Goal: Navigation & Orientation: Find specific page/section

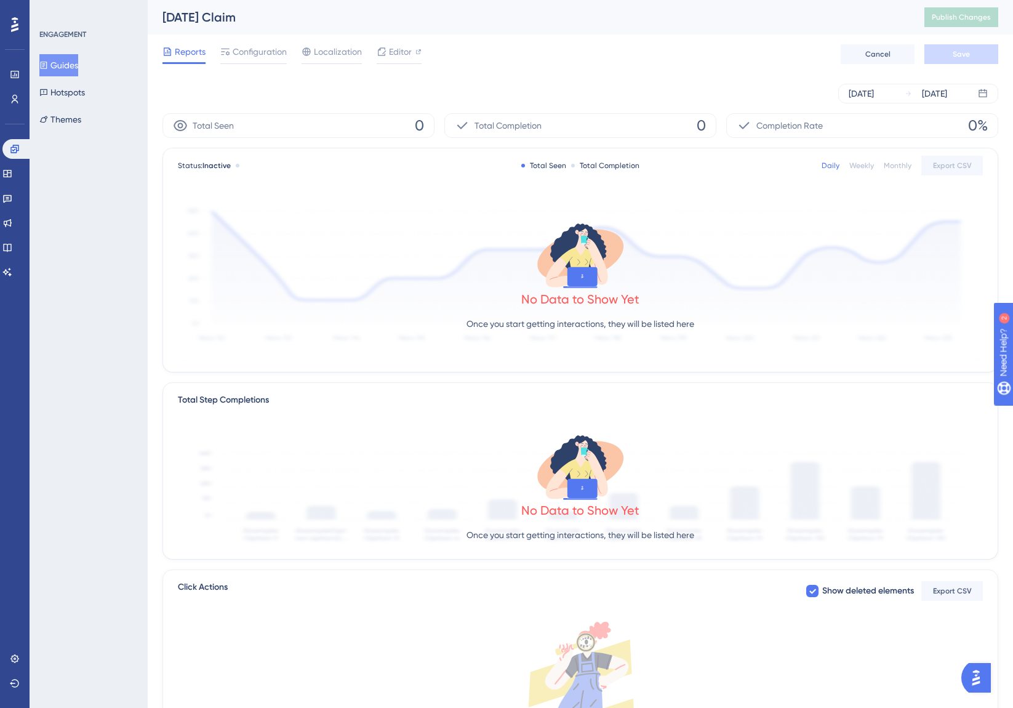
click at [68, 60] on button "Guides" at bounding box center [58, 65] width 39 height 22
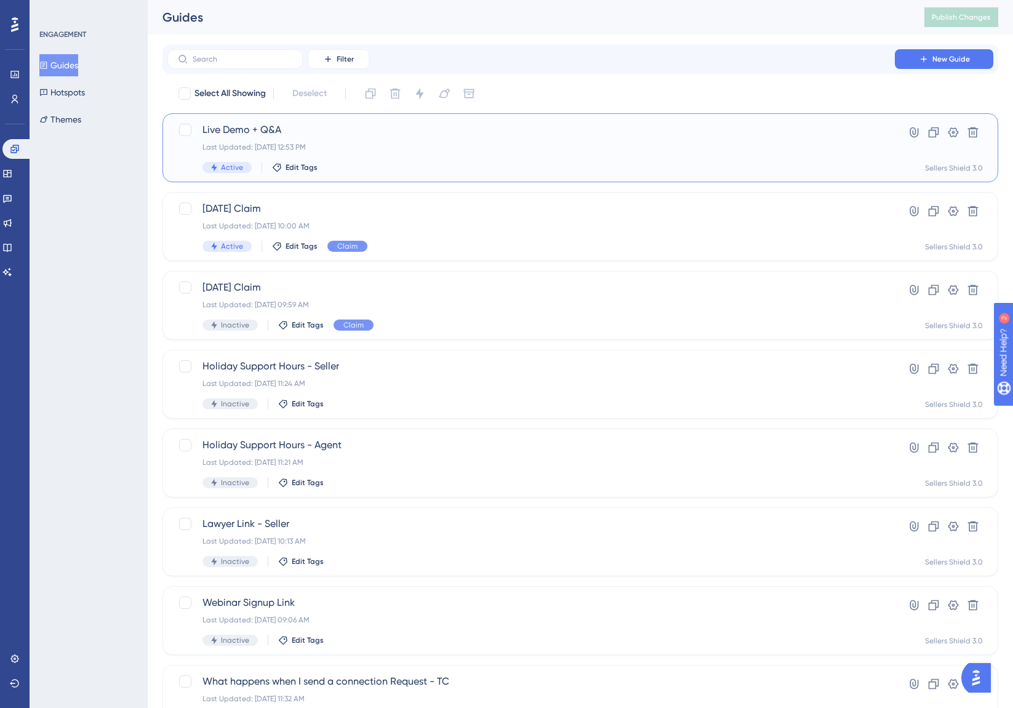
click at [455, 169] on div "Active Edit Tags" at bounding box center [530, 167] width 657 height 11
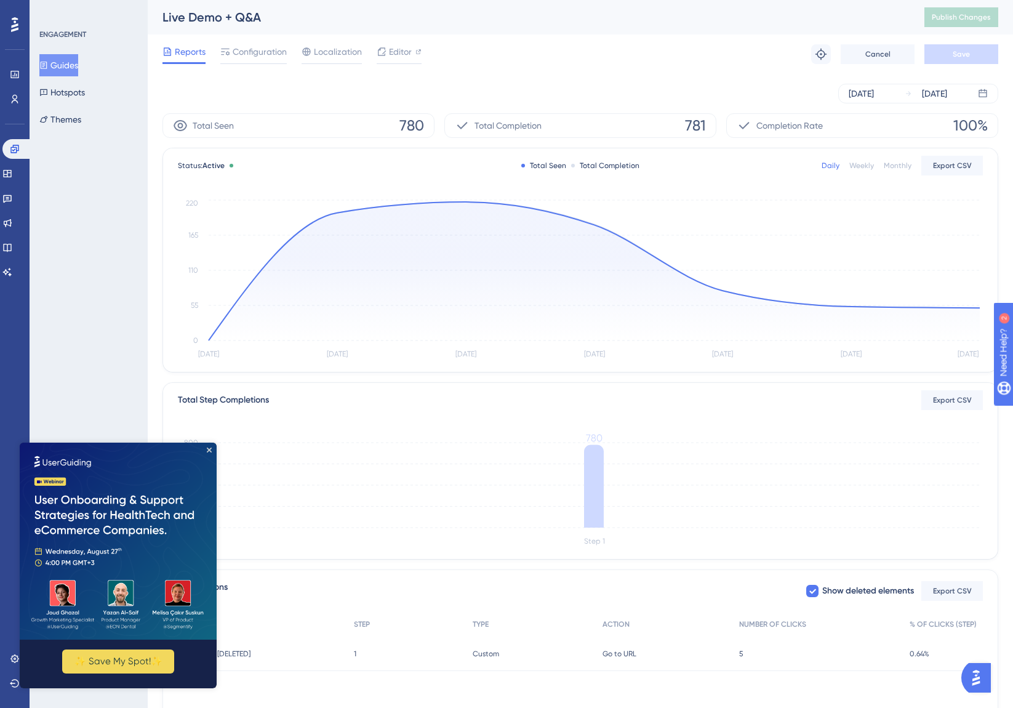
scroll to position [72, 0]
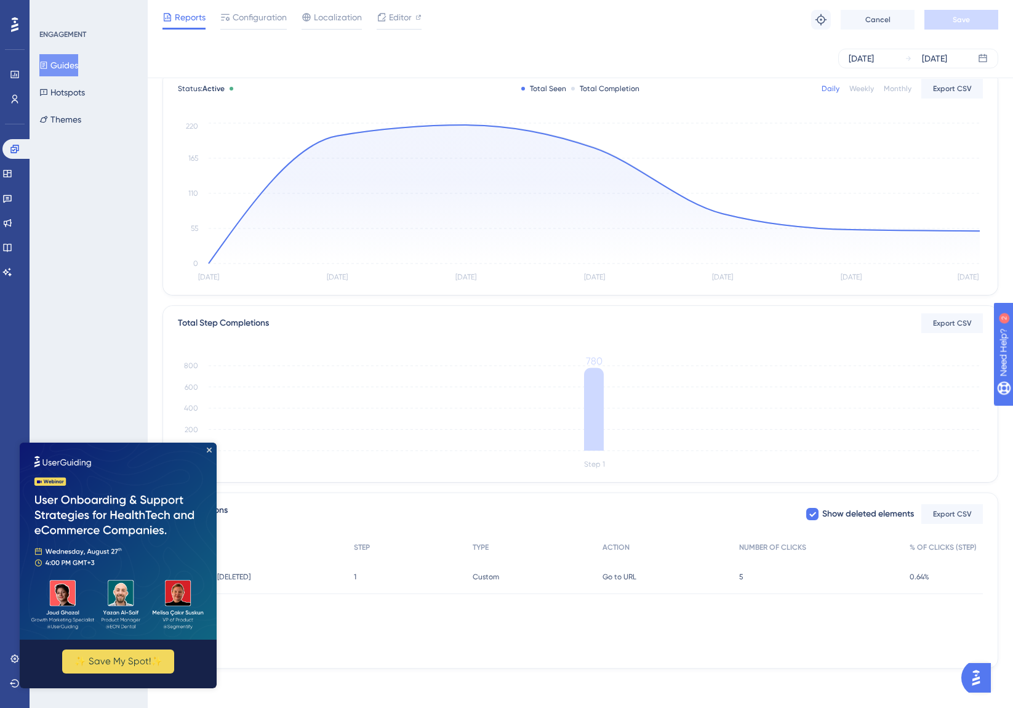
click at [207, 447] on img at bounding box center [118, 540] width 197 height 197
click at [209, 449] on icon "Close Preview" at bounding box center [209, 449] width 5 height 5
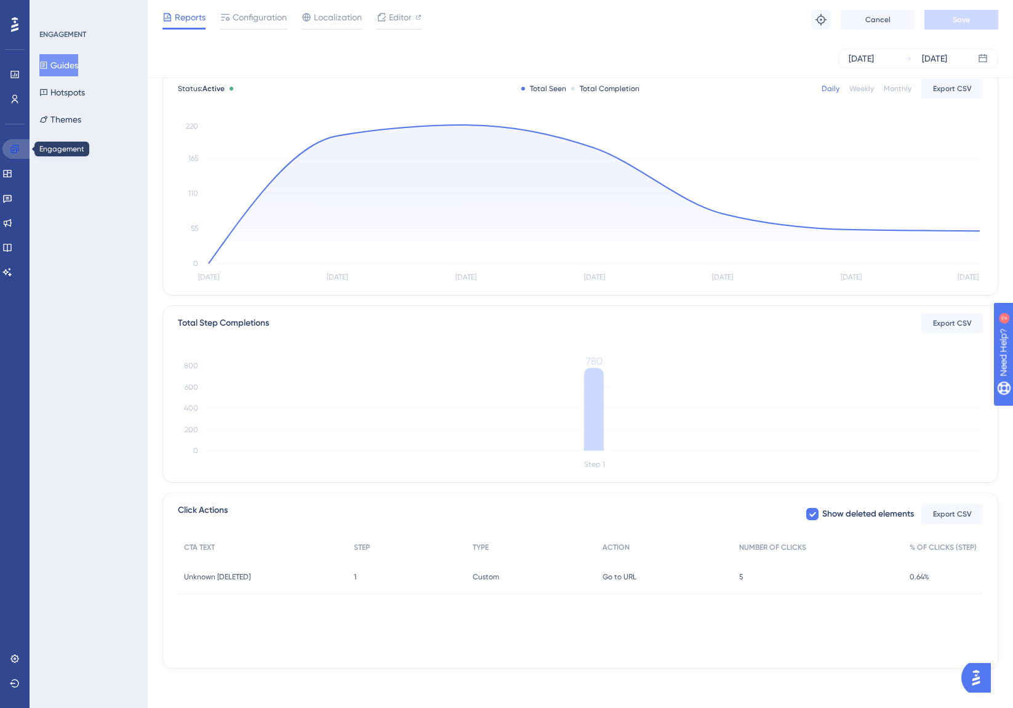
click at [15, 148] on icon at bounding box center [15, 149] width 10 height 10
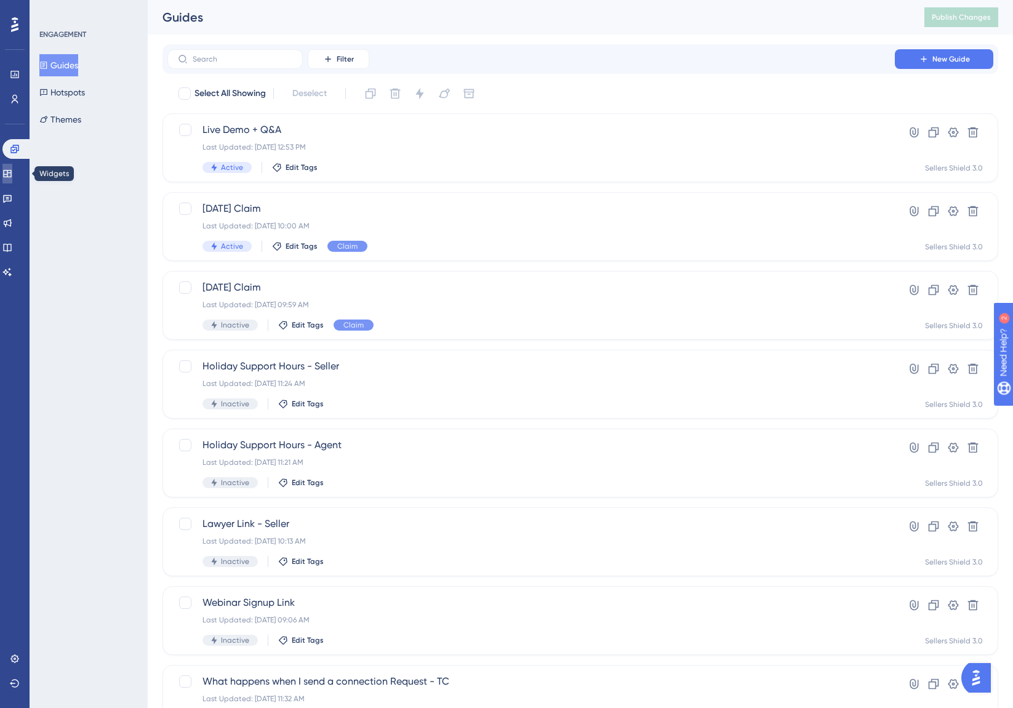
click at [12, 172] on link at bounding box center [7, 174] width 10 height 20
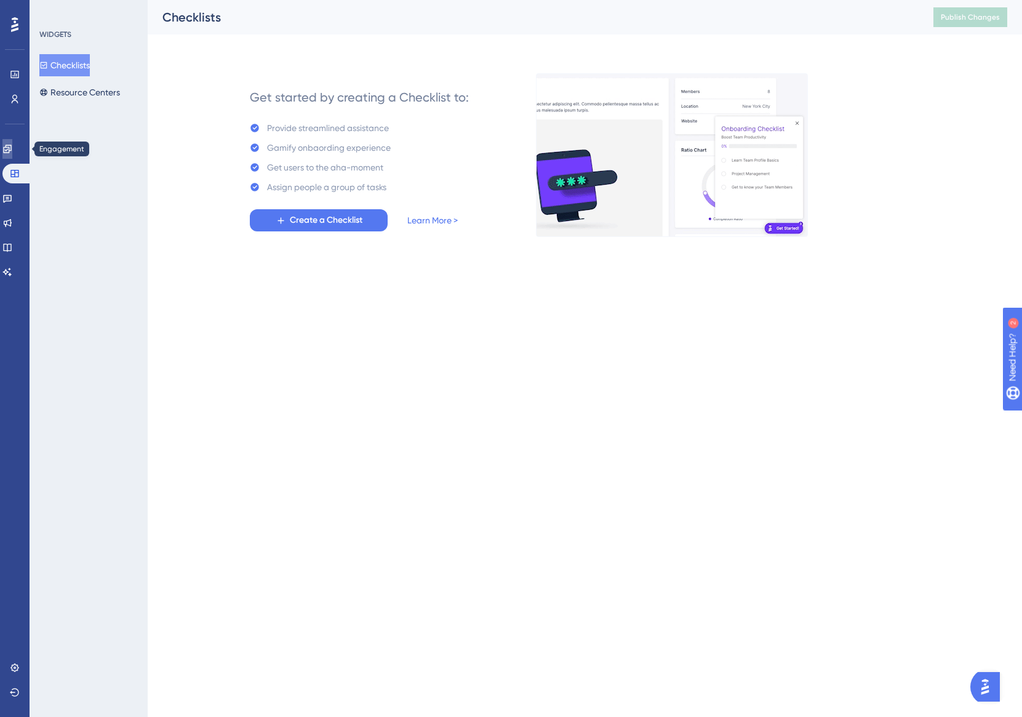
click at [12, 148] on link at bounding box center [7, 149] width 10 height 20
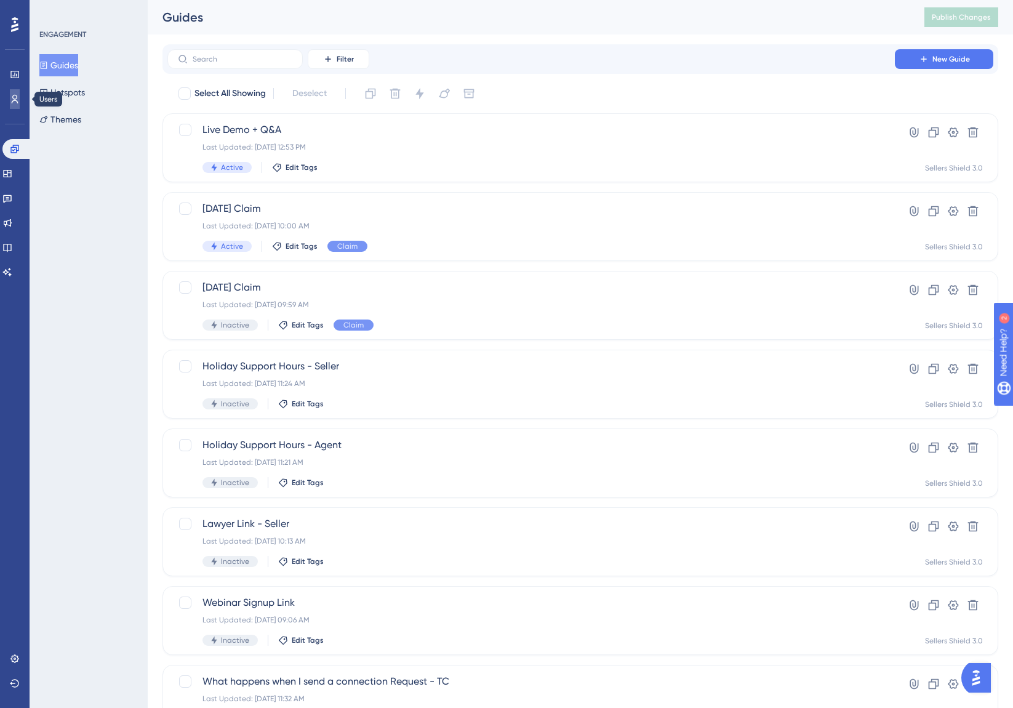
click at [20, 101] on link at bounding box center [15, 99] width 10 height 20
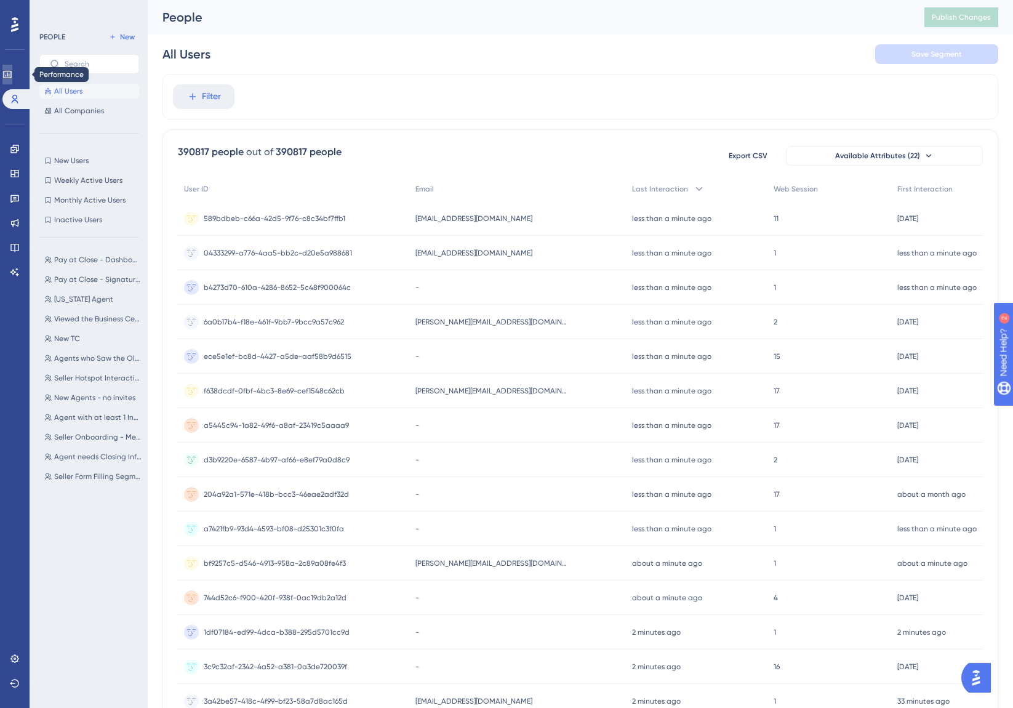
click at [12, 81] on link at bounding box center [7, 75] width 10 height 20
